Goal: Find contact information: Find contact information

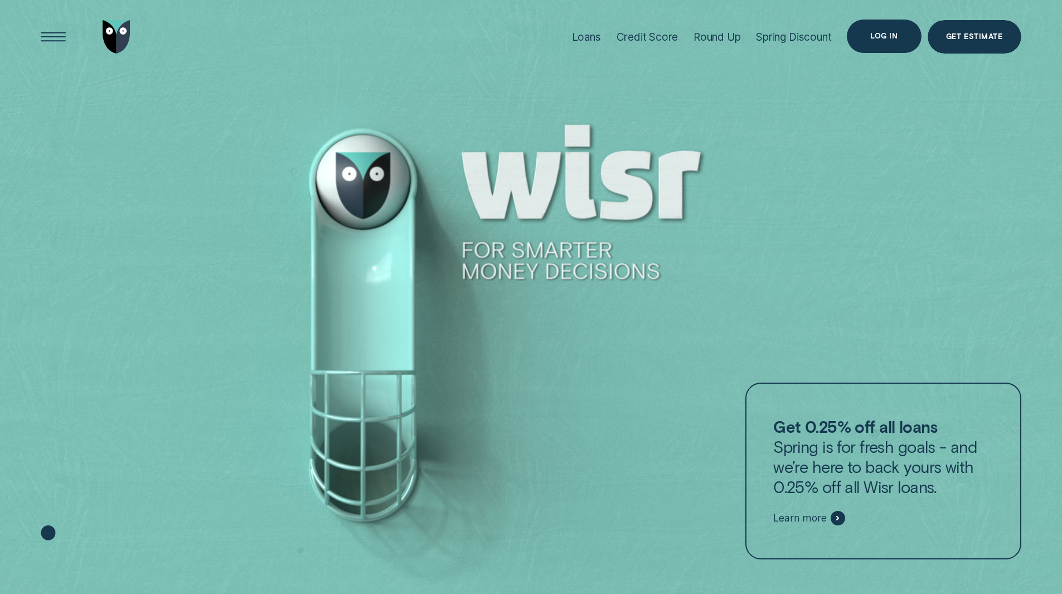
click at [889, 33] on div "Log in" at bounding box center [883, 36] width 27 height 7
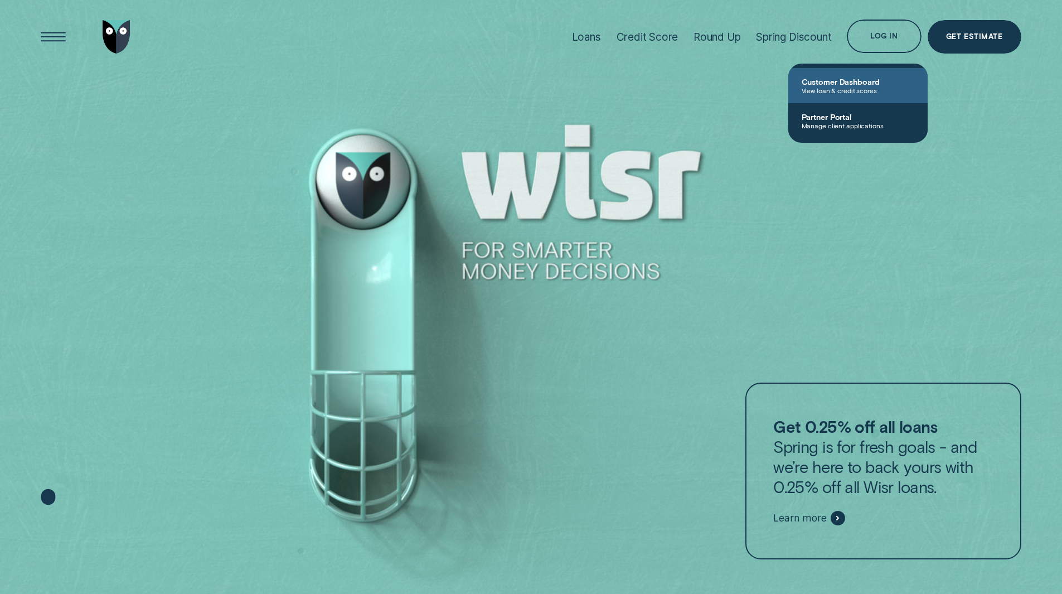
click at [837, 80] on span "Customer Dashboard" at bounding box center [857, 81] width 113 height 9
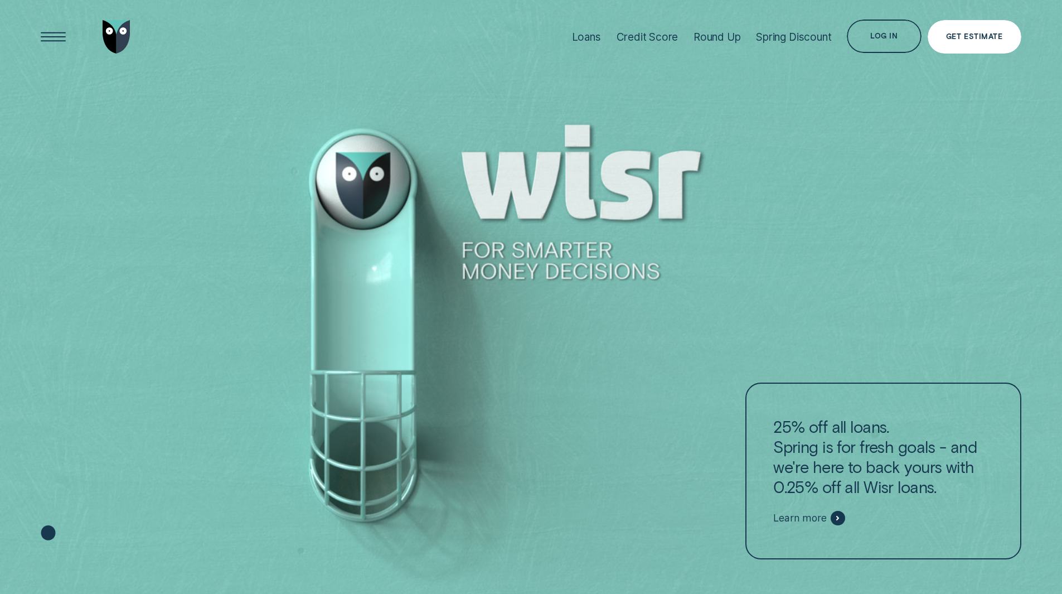
click at [996, 33] on div "Get Estimate" at bounding box center [974, 36] width 56 height 7
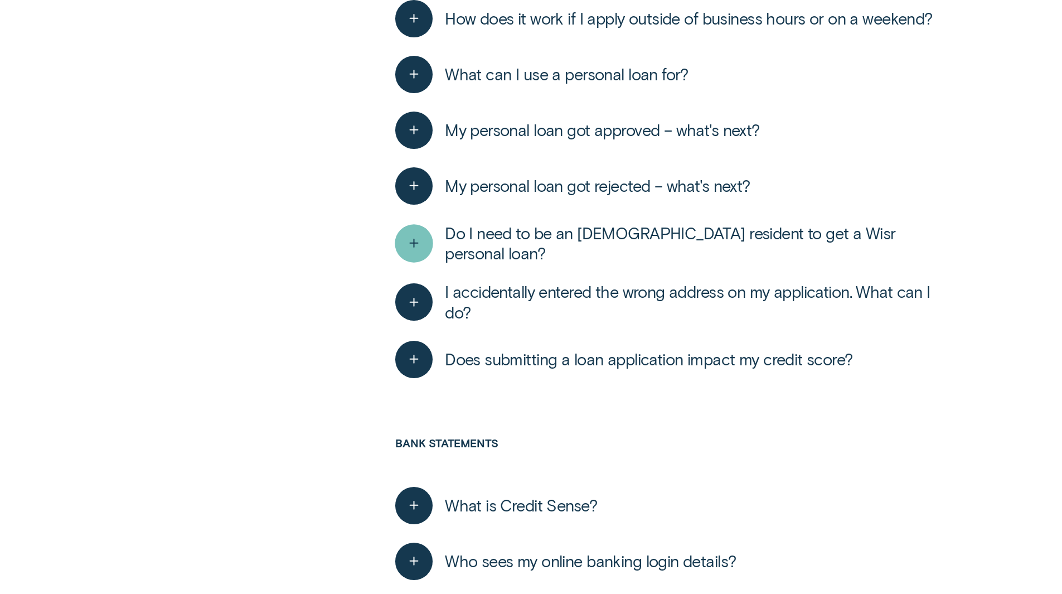
scroll to position [1501, 0]
click at [420, 187] on icon "button" at bounding box center [414, 185] width 19 height 17
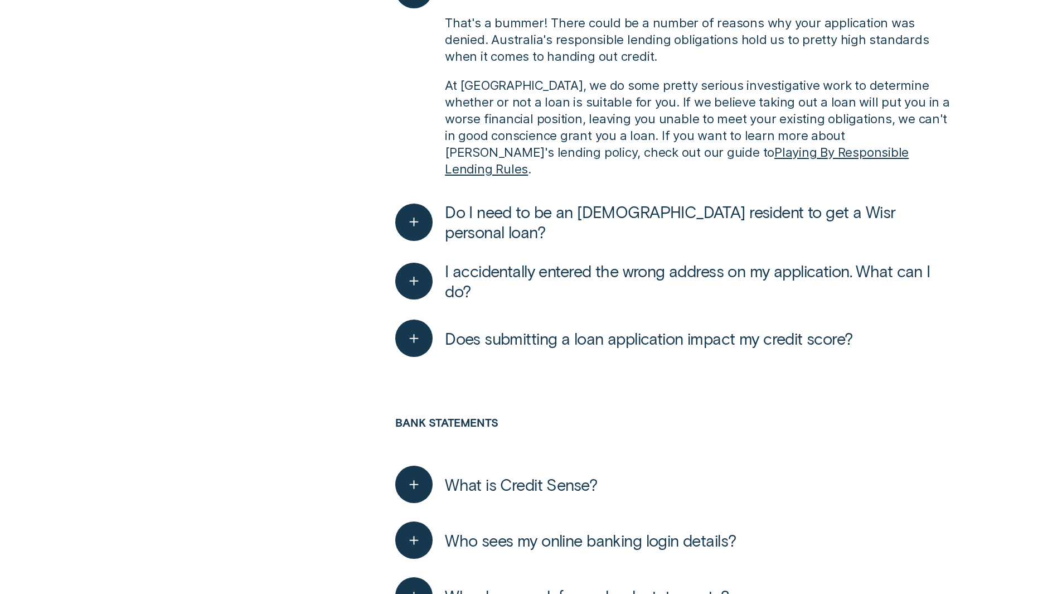
scroll to position [1700, 0]
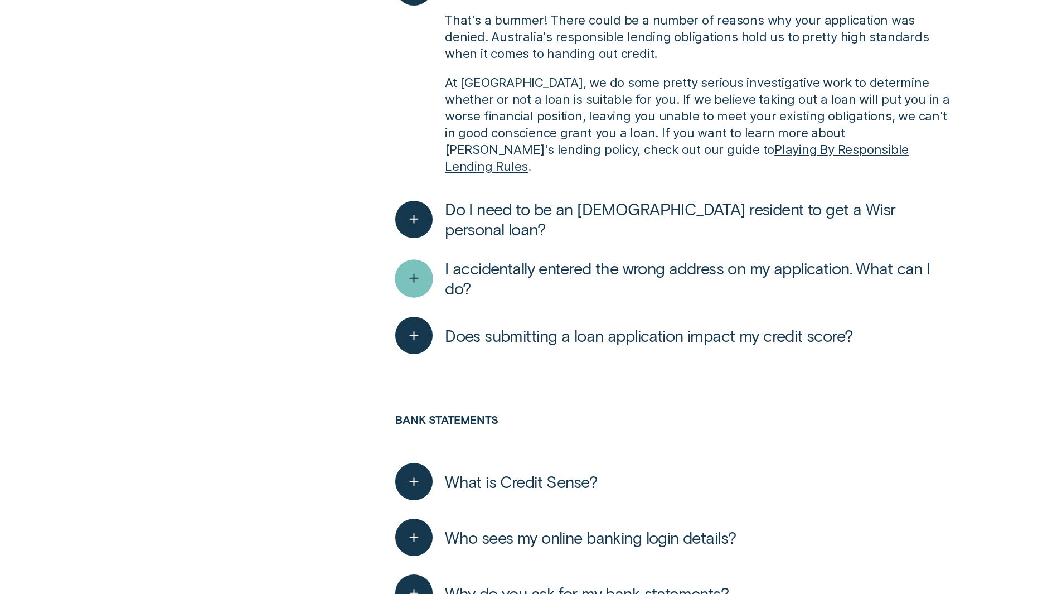
click at [418, 270] on icon "button" at bounding box center [414, 278] width 19 height 17
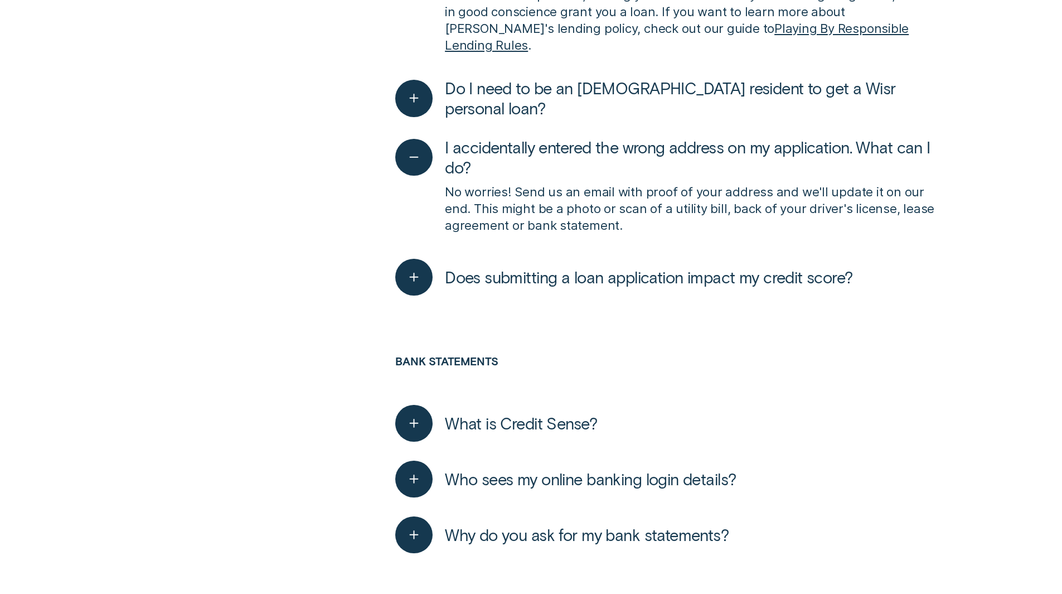
scroll to position [1906, 0]
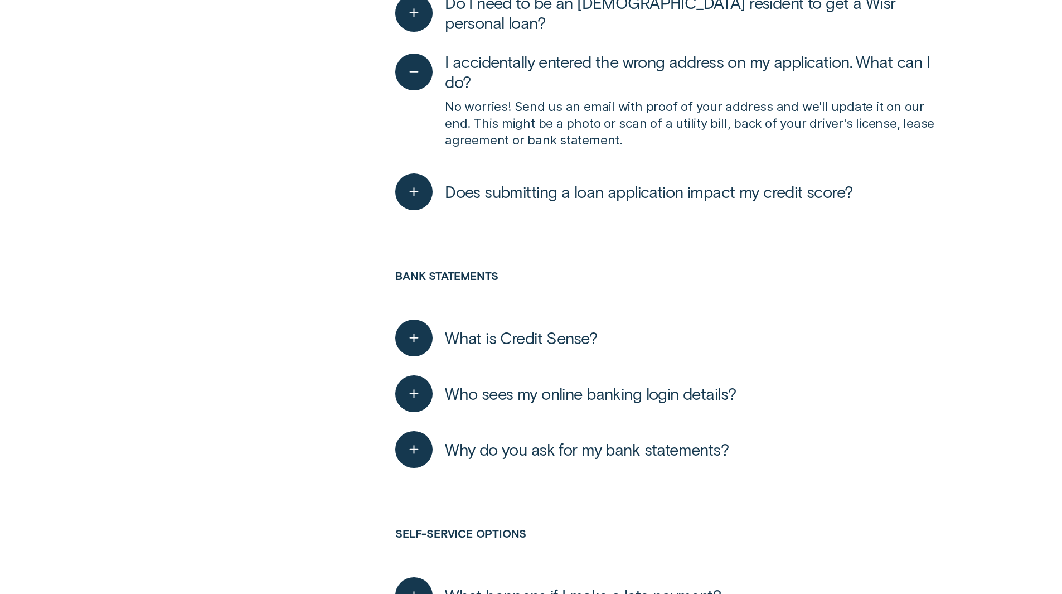
click at [405, 183] on icon "button" at bounding box center [414, 191] width 19 height 17
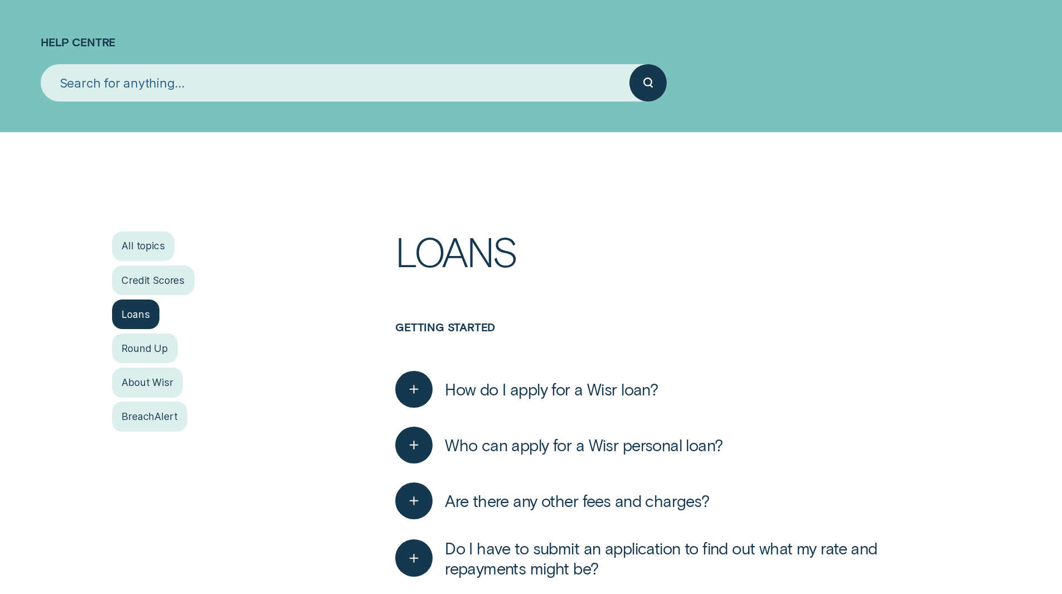
scroll to position [0, 0]
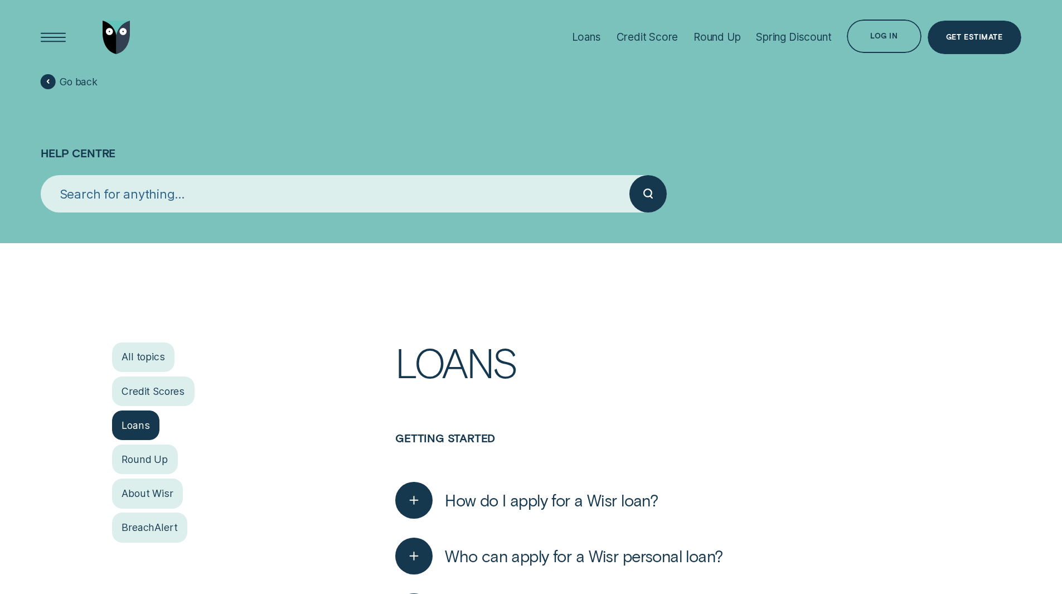
click at [111, 192] on input "search" at bounding box center [335, 193] width 589 height 37
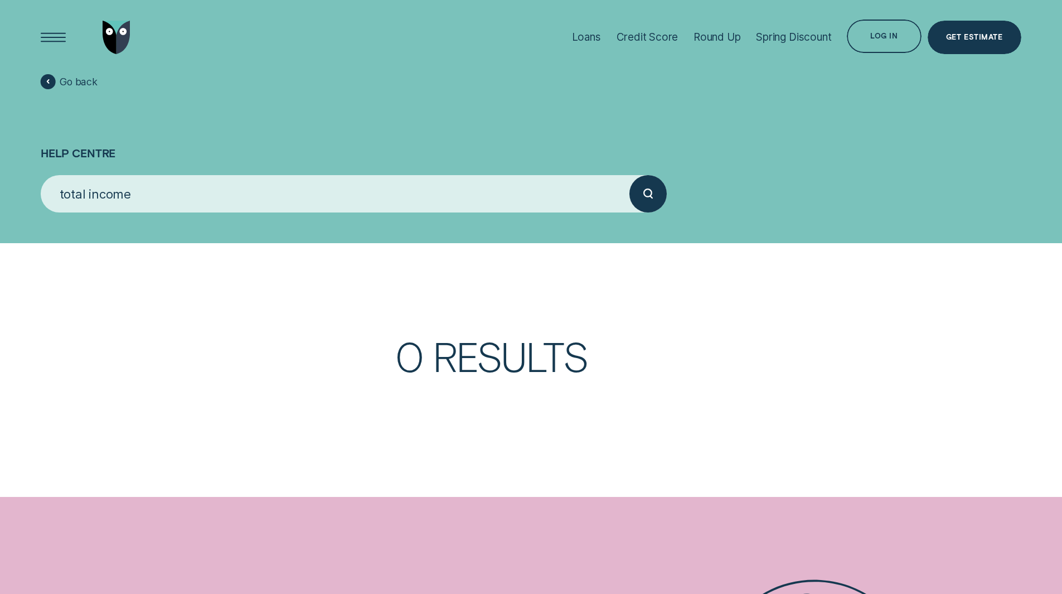
click at [629, 175] on button "submit" at bounding box center [647, 193] width 37 height 37
click at [643, 197] on icon "submit" at bounding box center [648, 193] width 10 height 11
drag, startPoint x: 176, startPoint y: 192, endPoint x: 0, endPoint y: 172, distance: 176.8
click at [0, 172] on div "Go back Help Centre total income" at bounding box center [531, 121] width 1062 height 243
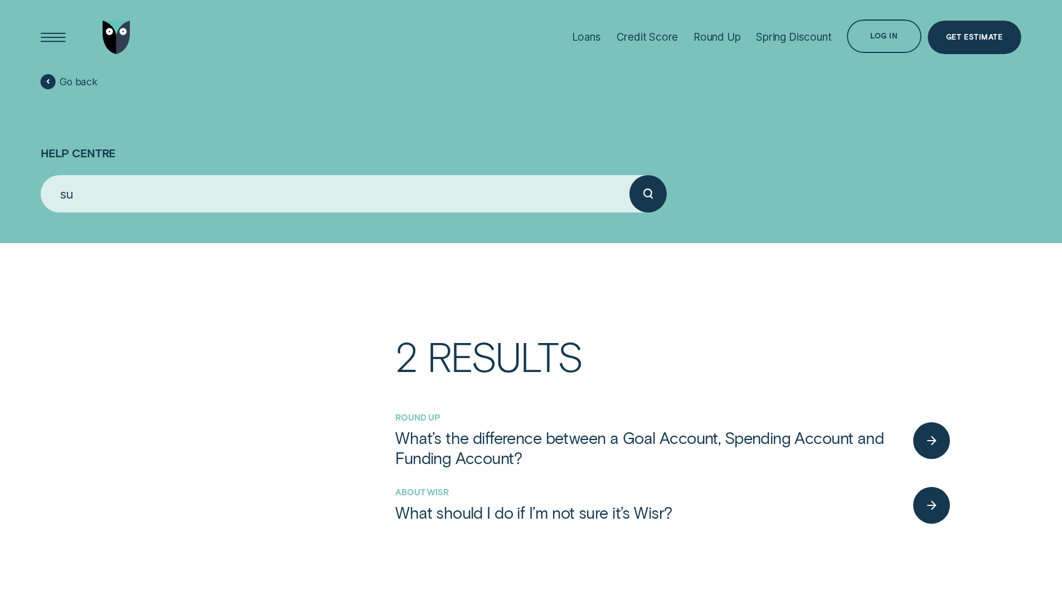
type input "s"
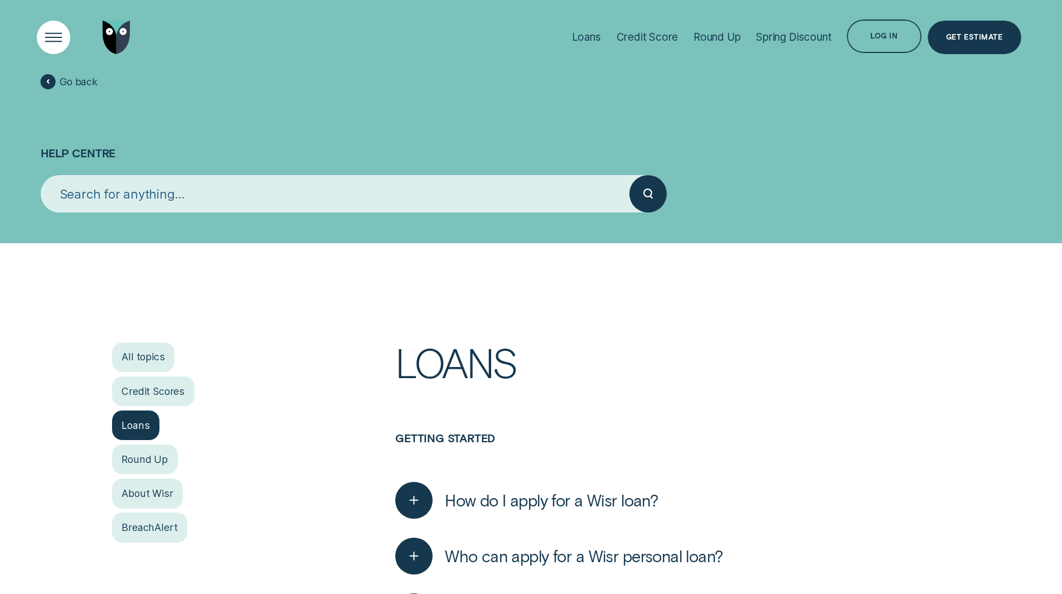
click at [48, 35] on div "Open Menu" at bounding box center [53, 36] width 47 height 47
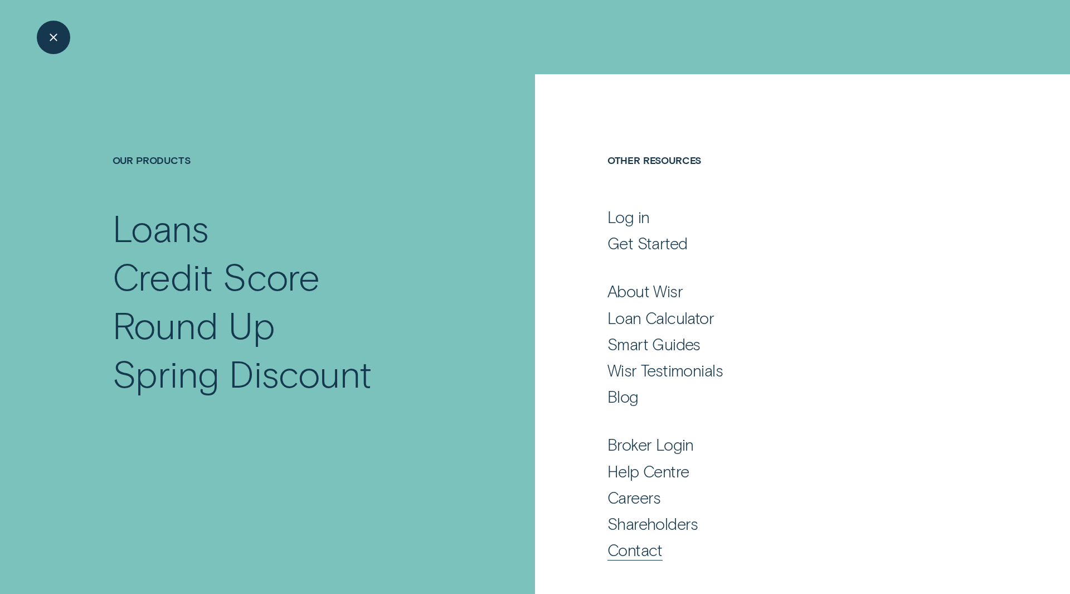
click at [619, 553] on div "Contact" at bounding box center [634, 549] width 55 height 20
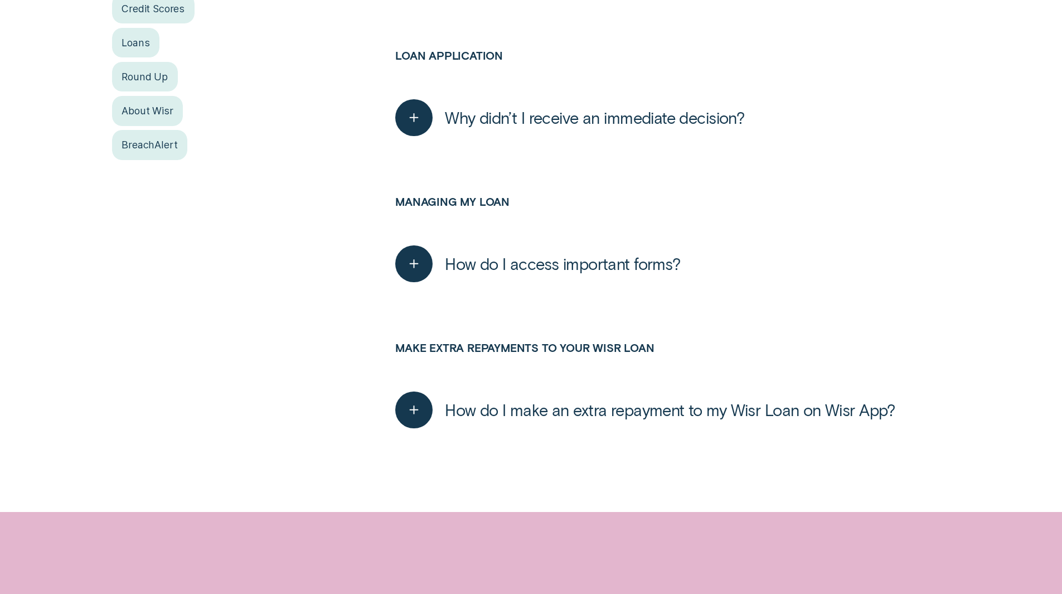
scroll to position [183, 0]
